Goal: Transaction & Acquisition: Purchase product/service

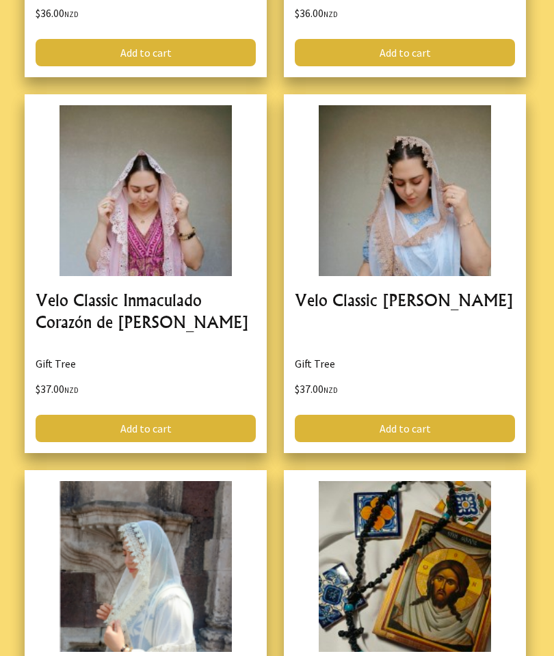
scroll to position [7177, 0]
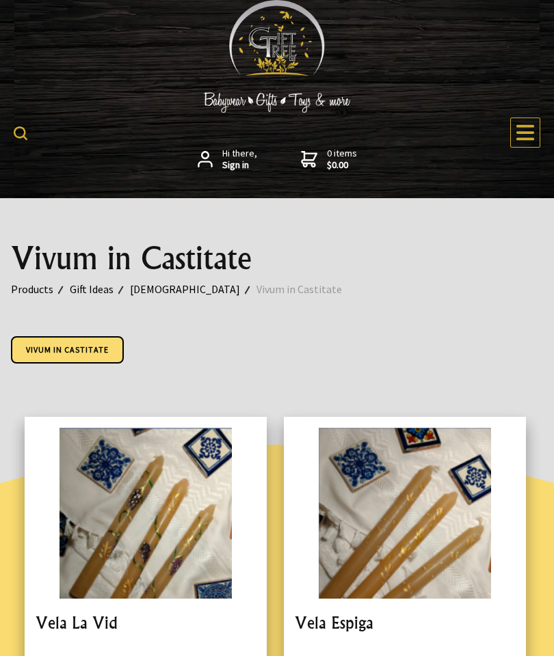
click at [533, 132] on icon at bounding box center [525, 133] width 18 height 16
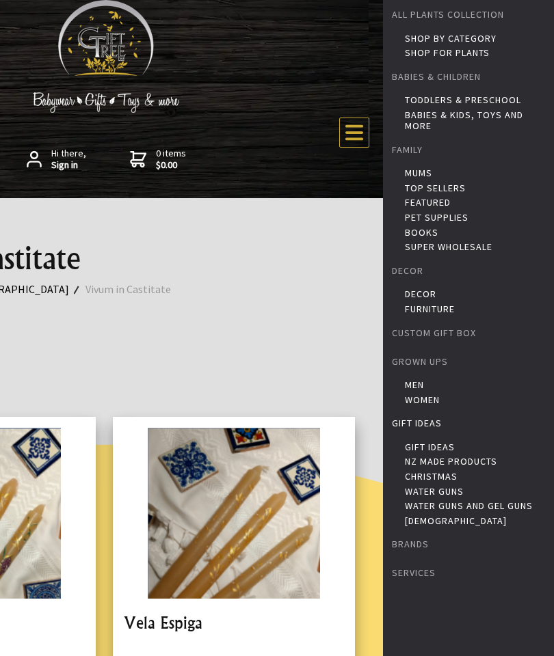
click at [302, 287] on div "Vivum in Castitate Products Gift Ideas Jesus Vivum in Castitate Vivum in Castit…" at bounding box center [106, 289] width 554 height 183
click at [358, 142] on icon at bounding box center [354, 132] width 21 height 21
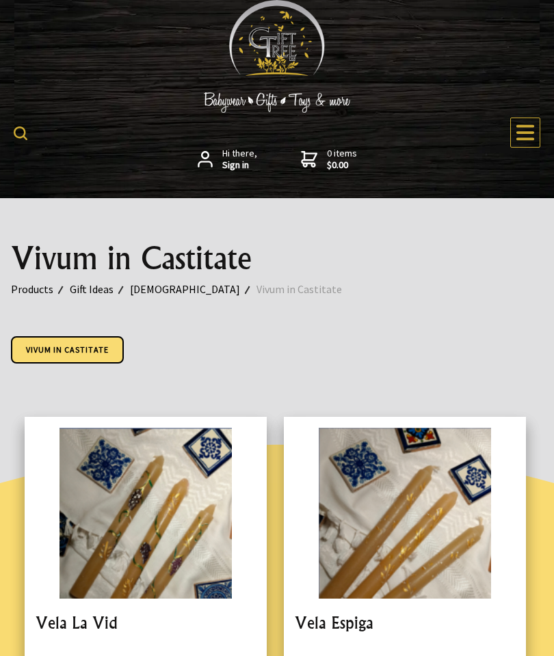
click at [113, 354] on link "Vivum in Castitate" at bounding box center [67, 349] width 113 height 27
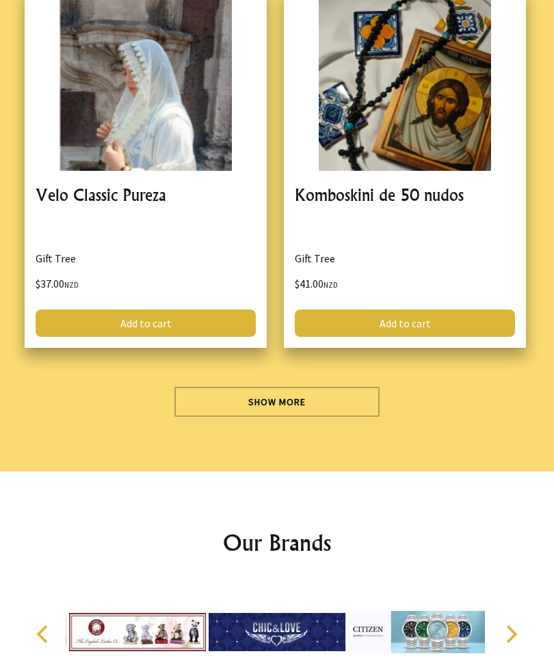
scroll to position [7595, 0]
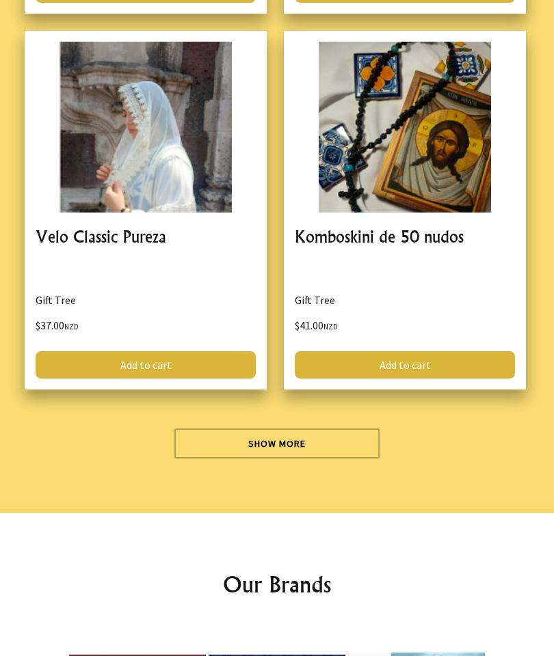
click at [241, 429] on link "Show More" at bounding box center [276, 444] width 205 height 30
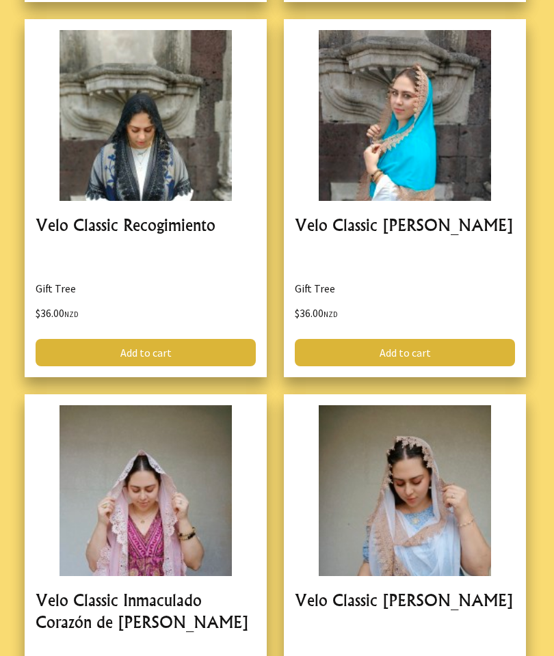
scroll to position [6855, 0]
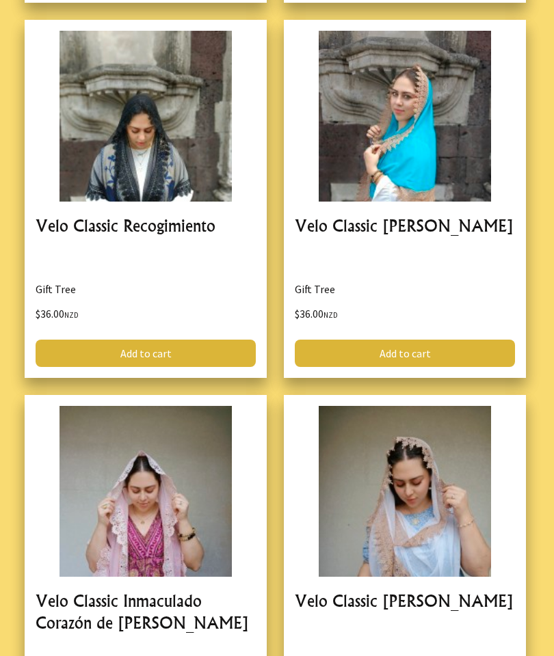
click at [269, 310] on div "Velo Classic Recogimiento Gift Tree $36.00 NZD Add to cart" at bounding box center [154, 208] width 259 height 376
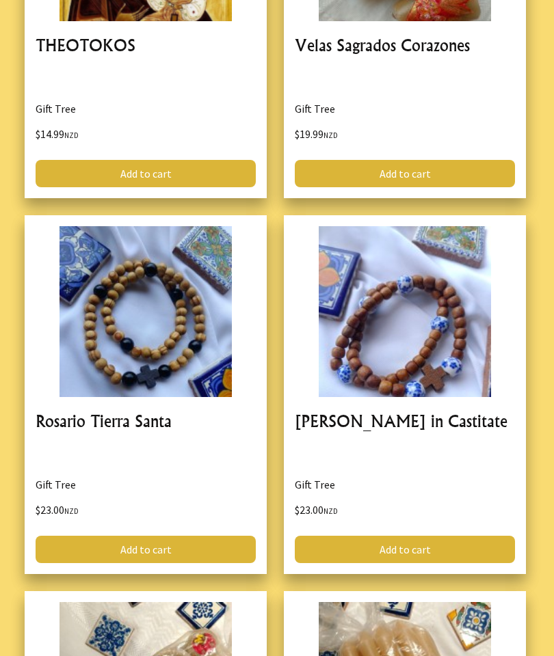
scroll to position [5529, 0]
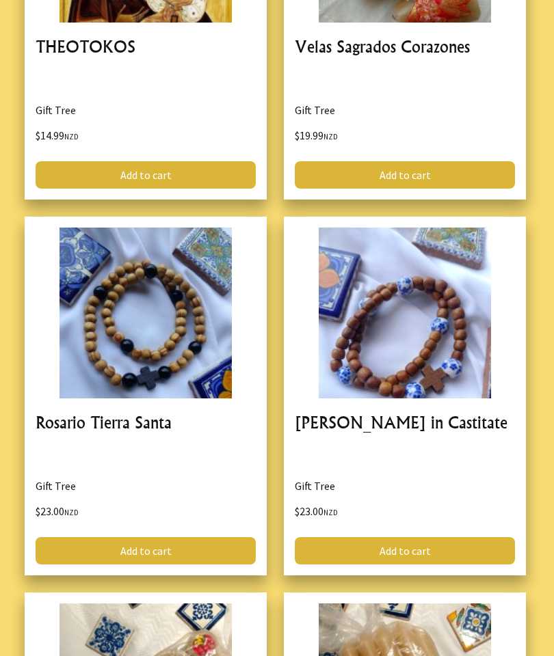
click at [144, 537] on link "Add to cart" at bounding box center [146, 550] width 220 height 27
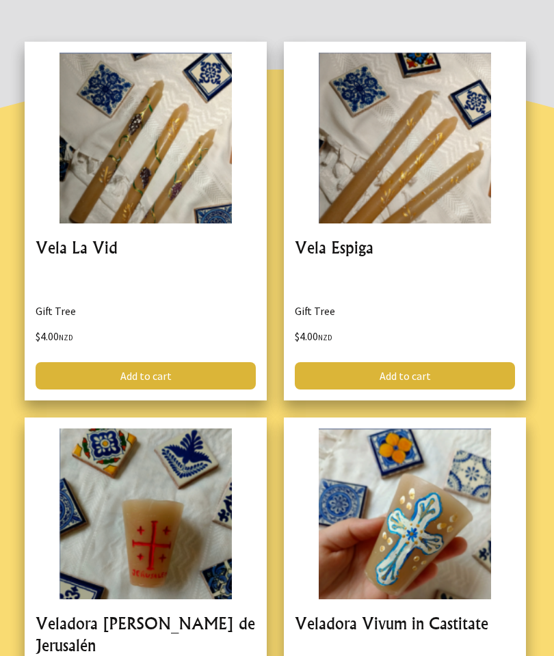
scroll to position [0, 0]
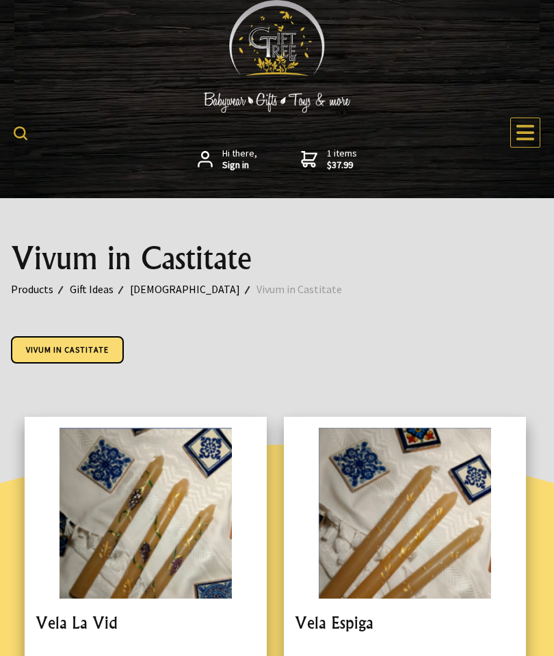
click at [327, 159] on strong "$37.99" at bounding box center [342, 165] width 30 height 12
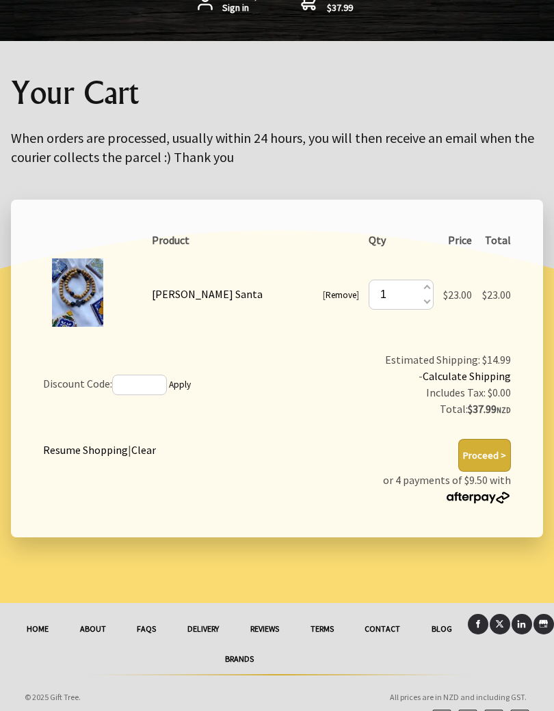
scroll to position [179, 0]
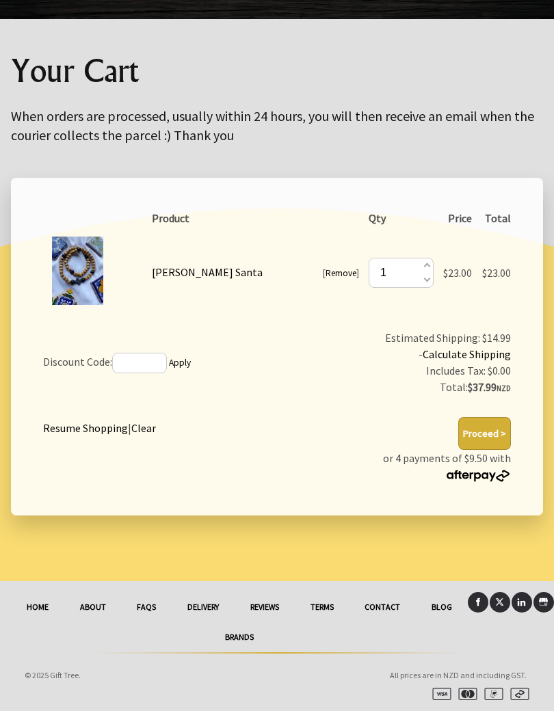
click at [151, 429] on link "Clear" at bounding box center [143, 428] width 25 height 14
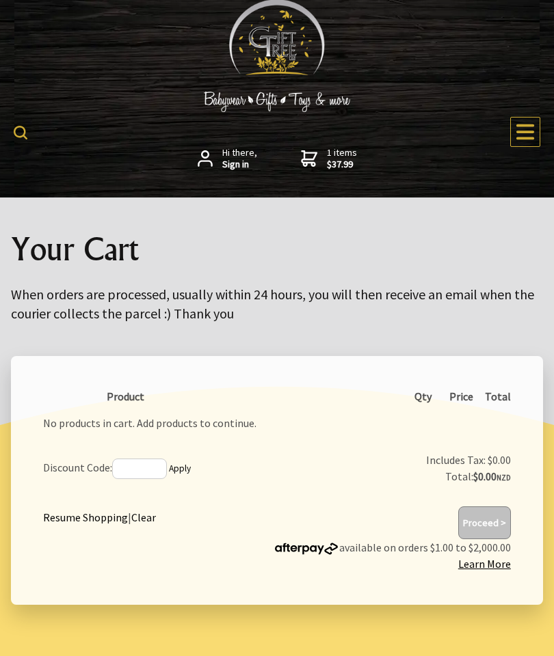
scroll to position [0, 0]
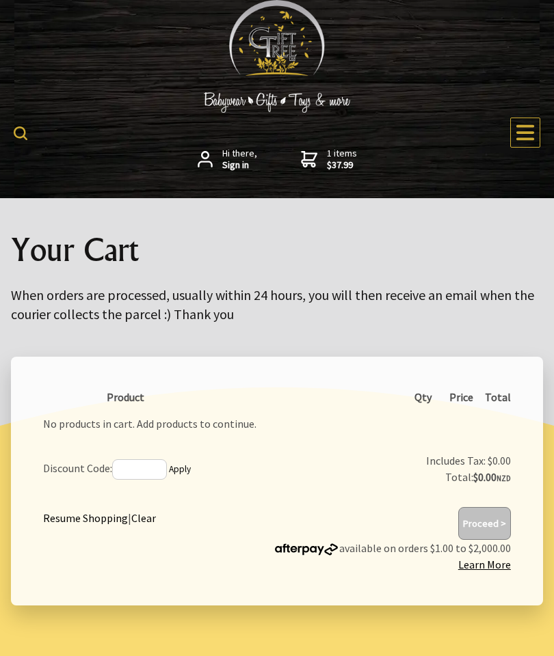
click at [533, 126] on icon at bounding box center [525, 133] width 18 height 16
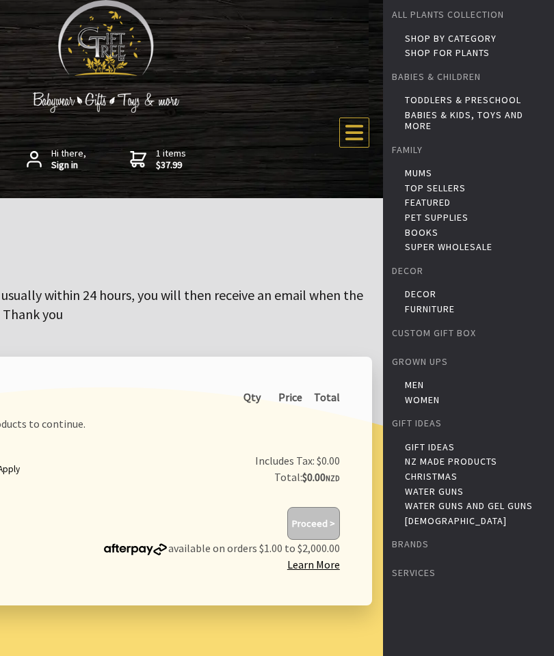
click at [425, 232] on link "Books" at bounding box center [478, 232] width 146 height 11
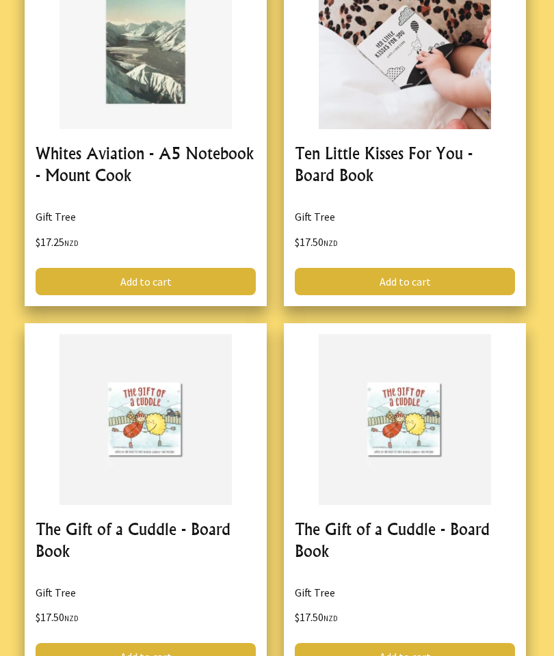
scroll to position [2625, 0]
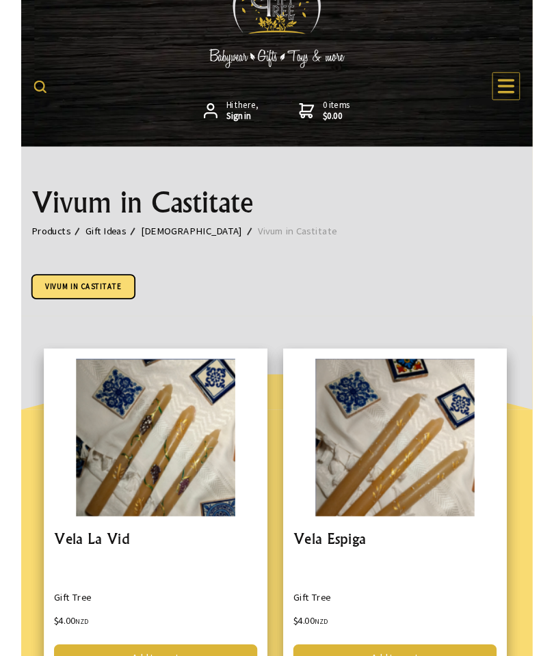
scroll to position [37, 0]
